Goal: Transaction & Acquisition: Book appointment/travel/reservation

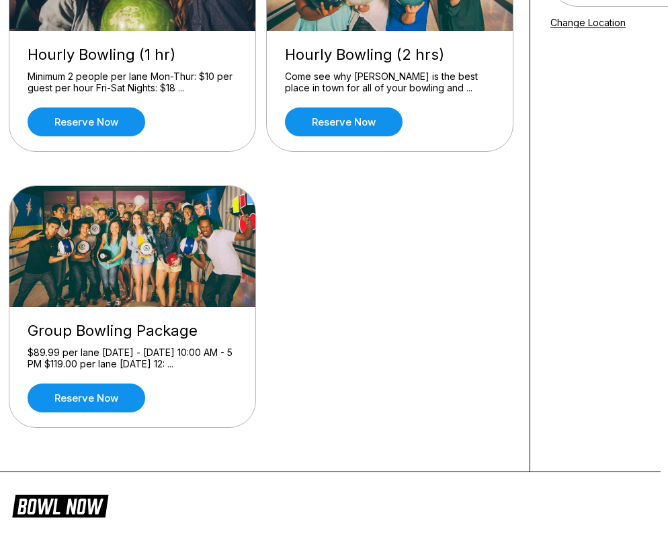
scroll to position [236, 0]
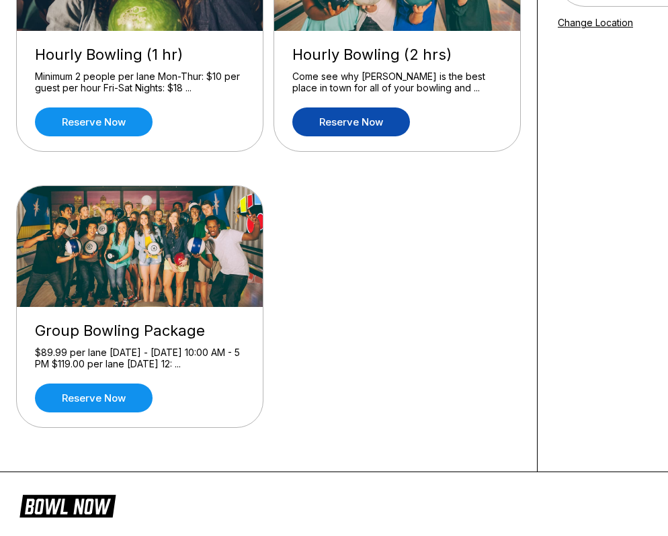
click at [379, 118] on link "Reserve now" at bounding box center [351, 121] width 118 height 29
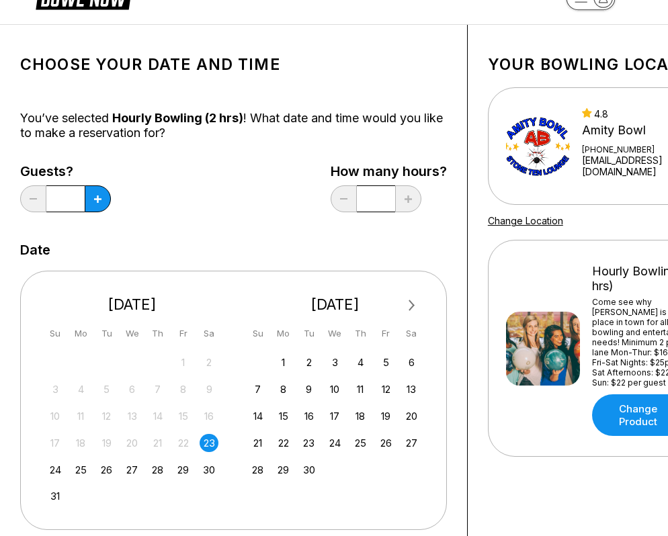
scroll to position [40, 0]
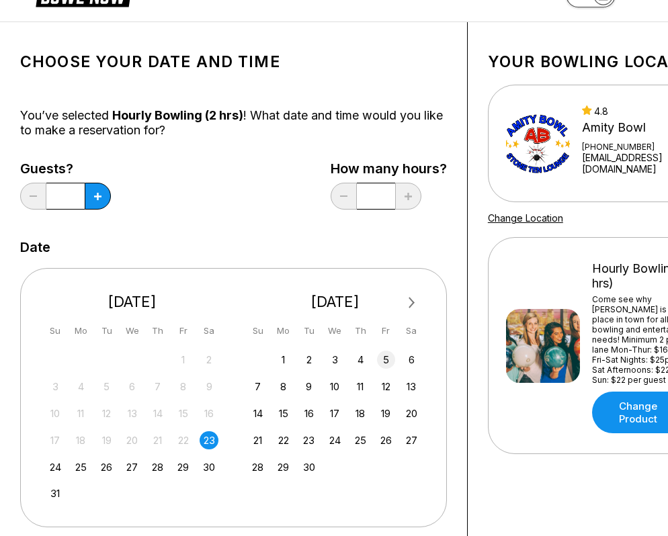
click at [386, 361] on div "5" at bounding box center [386, 360] width 18 height 18
click at [105, 206] on button at bounding box center [98, 196] width 26 height 27
type input "*"
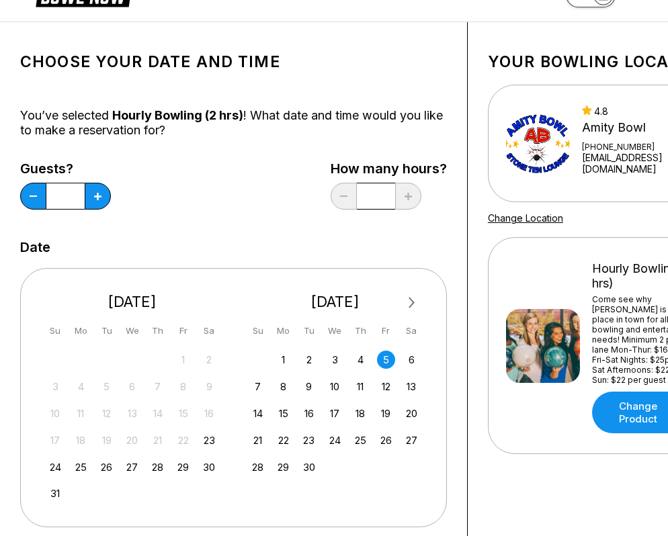
click at [327, 215] on div "Guests? * How many hours? *" at bounding box center [233, 188] width 427 height 55
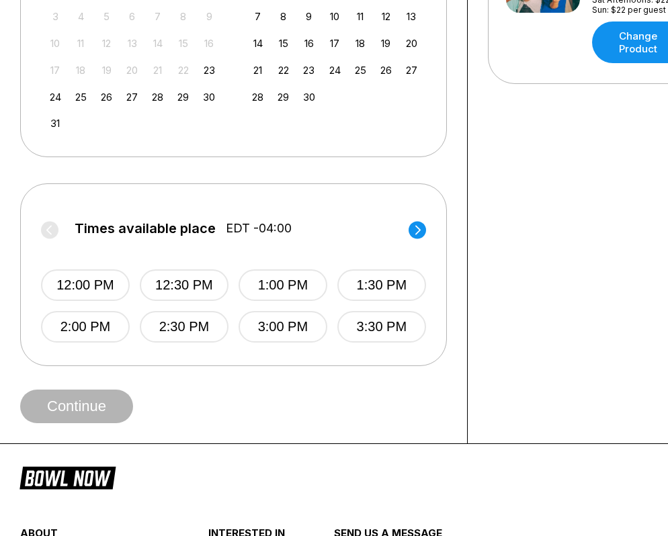
scroll to position [419, 0]
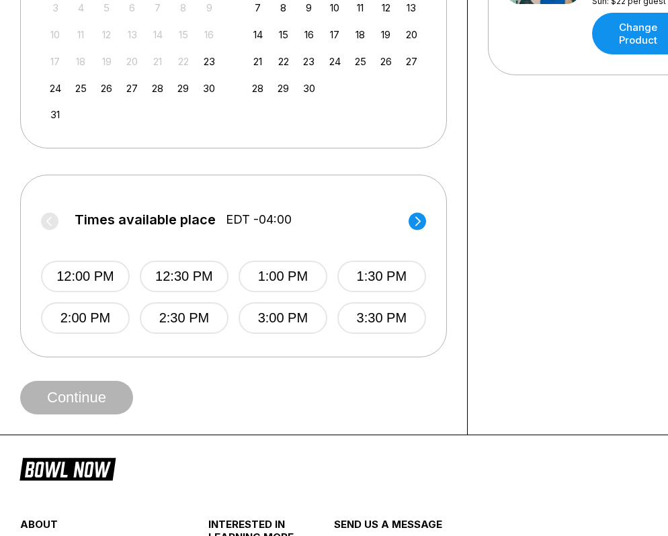
click at [422, 222] on circle at bounding box center [416, 220] width 17 height 17
click at [68, 324] on button "6:00 PM" at bounding box center [85, 318] width 89 height 32
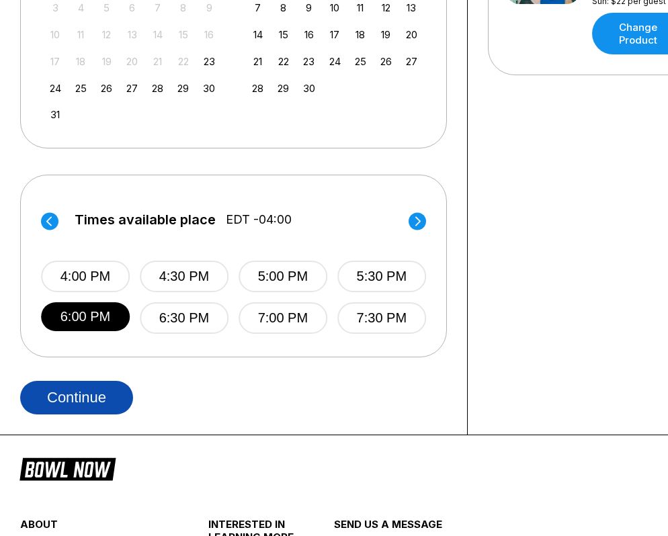
click at [89, 384] on button "Continue" at bounding box center [76, 398] width 113 height 34
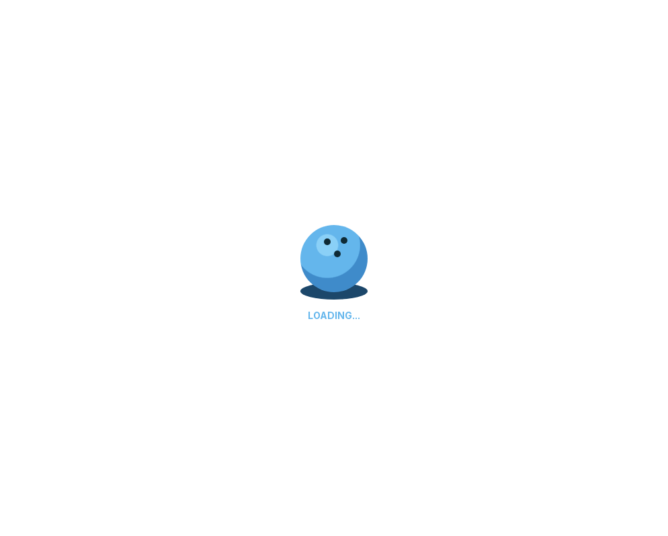
scroll to position [0, 0]
select select "**"
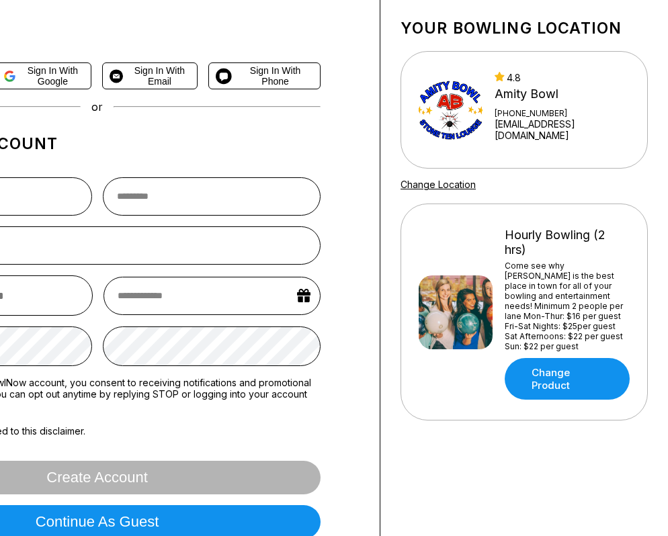
scroll to position [0, 157]
